Goal: Browse casually

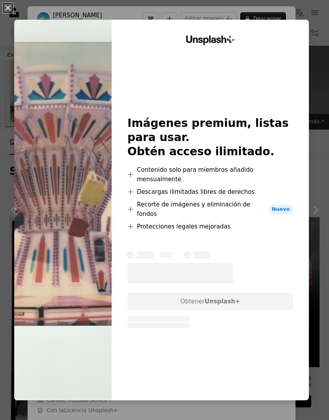
scroll to position [2326, 0]
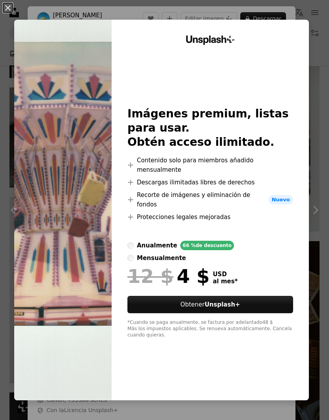
click at [186, 253] on div "mensualmente" at bounding box center [161, 257] width 49 height 9
click at [156, 245] on div "anualmente" at bounding box center [157, 245] width 40 height 9
click at [318, 20] on div "An X shape Unsplash+ Imágenes premium, listas para usar. Obtén acceso ilimitado…" at bounding box center [164, 210] width 329 height 420
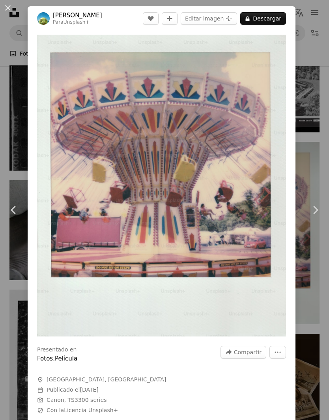
scroll to position [2242, 0]
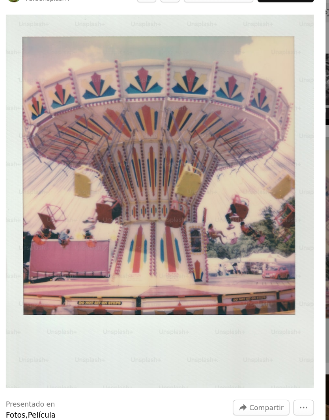
click at [246, 35] on img "Ampliar en esta imagen" at bounding box center [161, 186] width 249 height 302
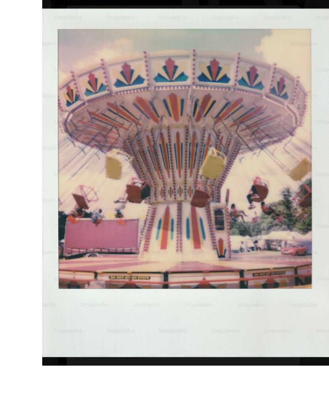
scroll to position [2217, 0]
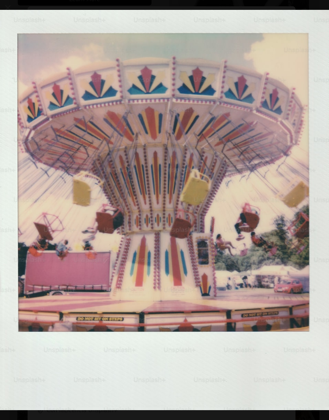
click at [309, 14] on img "Reducir el zoom en esta imagen" at bounding box center [165, 210] width 330 height 400
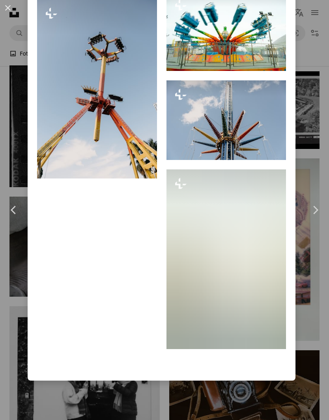
scroll to position [2940, 0]
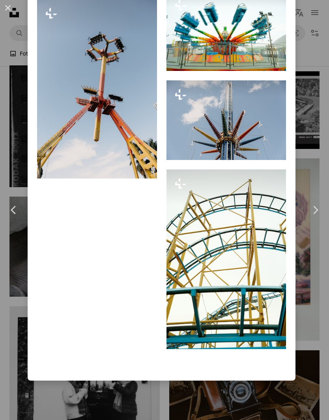
click at [316, 46] on div "An X shape Chevron left Chevron right Nick Page Para Unsplash+ A heart A plus s…" at bounding box center [164, 210] width 329 height 420
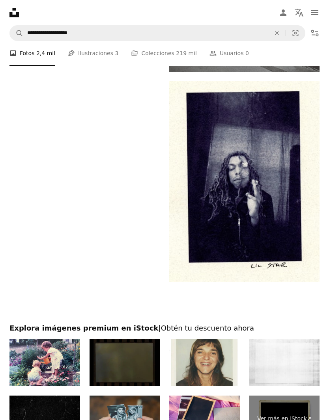
scroll to position [4861, 0]
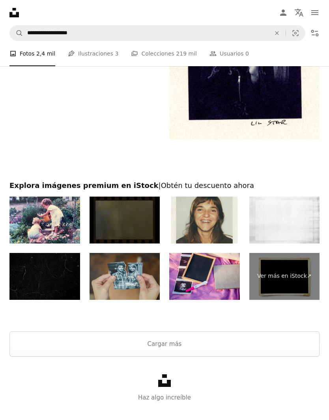
click at [217, 351] on button "Cargar más" at bounding box center [164, 344] width 310 height 25
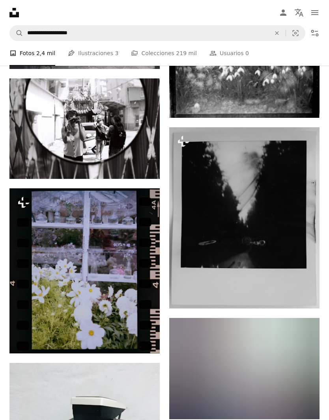
scroll to position [6341, 0]
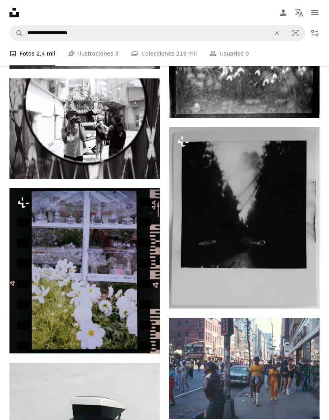
click at [130, 282] on img at bounding box center [84, 270] width 150 height 165
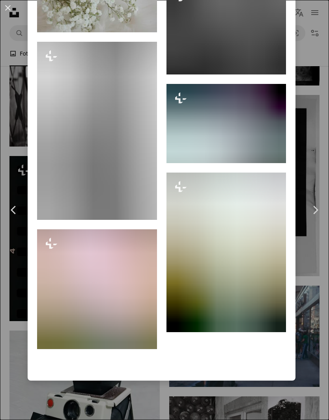
scroll to position [9051, 0]
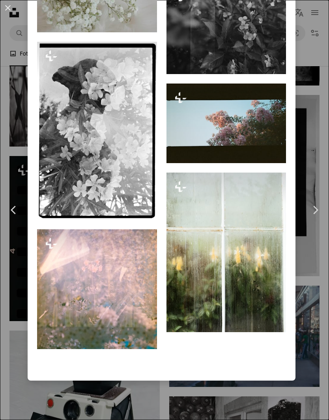
click at [322, 66] on div "An X shape Chevron left Chevron right [PERSON_NAME] Para Unsplash+ A heart A pl…" at bounding box center [164, 210] width 329 height 420
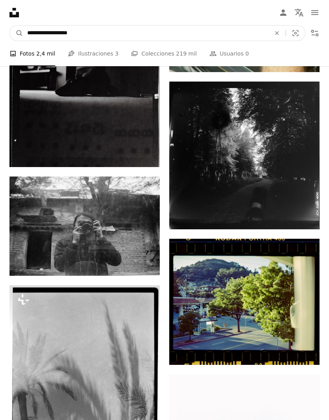
click at [236, 36] on input "**********" at bounding box center [145, 33] width 245 height 15
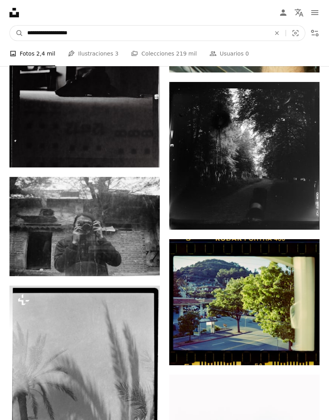
click at [232, 32] on input "**********" at bounding box center [145, 33] width 245 height 15
type input "**********"
click at [17, 33] on button "A magnifying glass" at bounding box center [16, 33] width 13 height 15
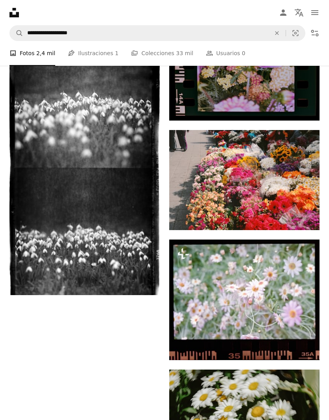
scroll to position [1322, 0]
click at [296, 193] on img at bounding box center [244, 180] width 150 height 100
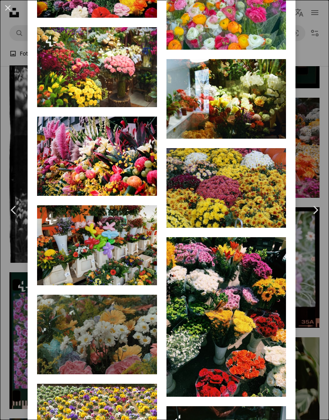
scroll to position [893, 0]
